Goal: Navigation & Orientation: Go to known website

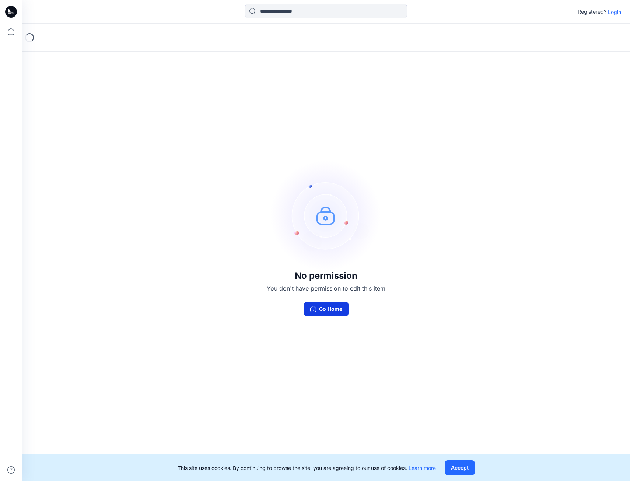
click at [326, 309] on button "Go Home" at bounding box center [326, 309] width 45 height 15
